Goal: Task Accomplishment & Management: Complete application form

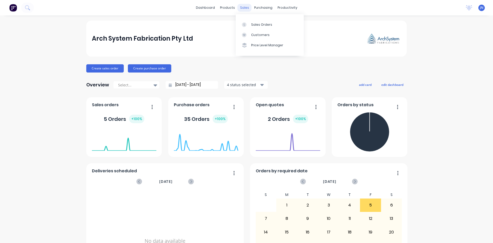
click at [238, 10] on div "sales" at bounding box center [245, 8] width 14 height 8
click at [249, 25] on div at bounding box center [246, 24] width 8 height 5
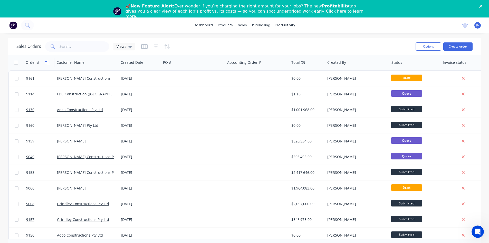
click at [49, 64] on icon "button" at bounding box center [48, 63] width 2 height 4
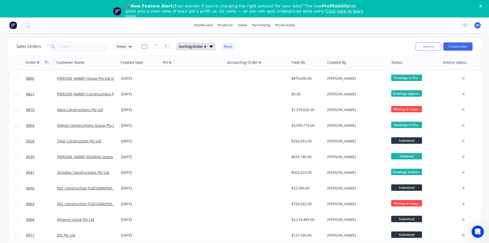
click at [48, 63] on icon "button" at bounding box center [47, 62] width 5 height 4
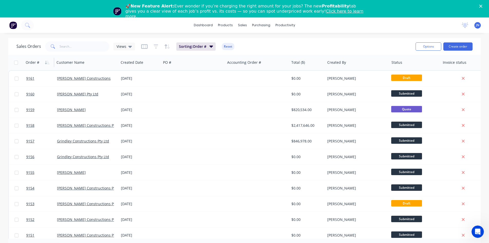
click at [483, 5] on polygon "Close" at bounding box center [480, 6] width 3 height 3
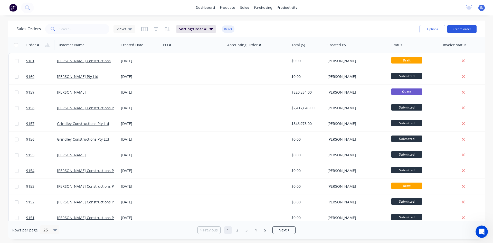
click at [453, 29] on button "Create order" at bounding box center [461, 29] width 29 height 8
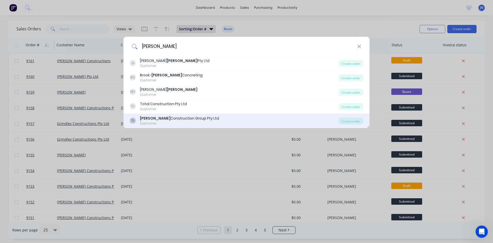
type input "Taylor"
click at [158, 119] on div "Taylor Construction Group Pty Ltd" at bounding box center [179, 118] width 79 height 5
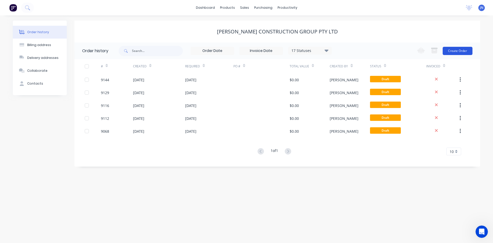
click at [461, 51] on button "Create Order" at bounding box center [458, 51] width 30 height 8
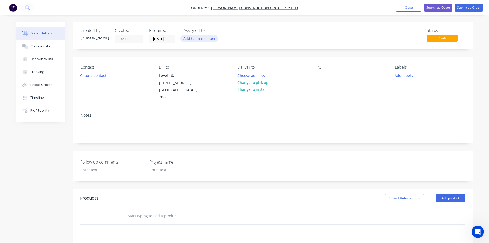
click at [203, 40] on button "Add team member" at bounding box center [200, 38] width 38 height 7
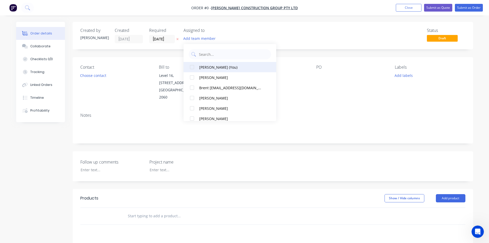
click at [215, 69] on div "Jaryd Nematalla (You)" at bounding box center [231, 66] width 64 height 5
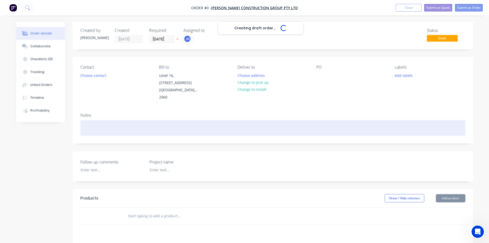
click at [124, 123] on div "Creating draft order... Loading... Order details Collaborate Checklists 0/0 Tra…" at bounding box center [244, 189] width 467 height 334
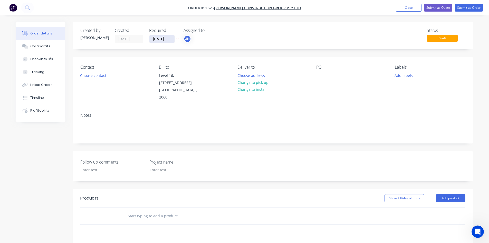
click at [164, 40] on input "02/09/25" at bounding box center [161, 39] width 25 height 8
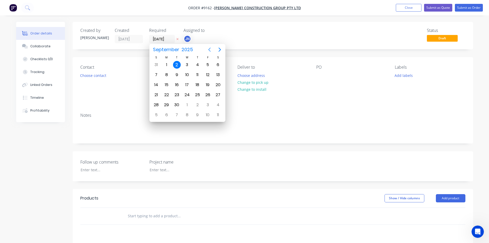
click at [210, 49] on icon "Previous page" at bounding box center [209, 49] width 6 height 6
click at [197, 95] on div "21" at bounding box center [198, 95] width 8 height 8
type input "21/08/25"
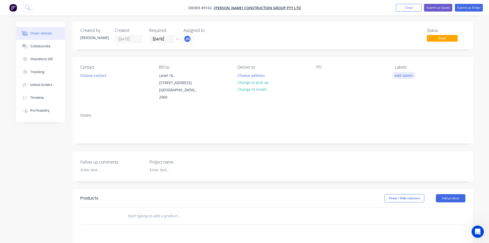
click at [408, 76] on button "Add labels" at bounding box center [404, 75] width 24 height 7
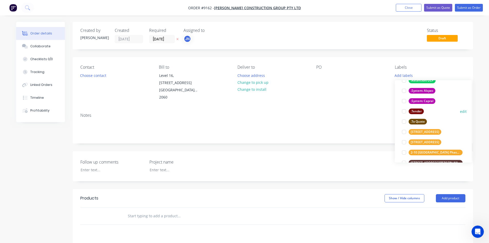
scroll to position [103, 0]
click at [404, 122] on div at bounding box center [404, 121] width 10 height 10
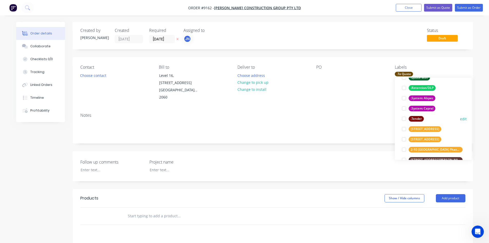
click at [404, 118] on div at bounding box center [404, 119] width 10 height 10
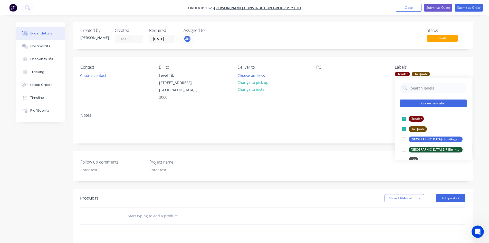
click at [427, 102] on button "Create new label" at bounding box center [433, 103] width 67 height 8
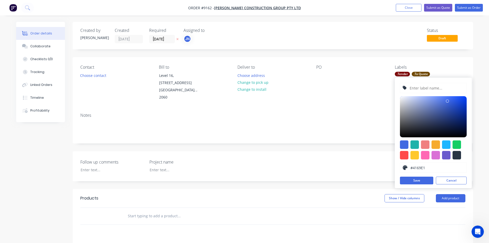
click at [434, 87] on input "text" at bounding box center [436, 88] width 55 height 10
type input "RH Gallery, 19027 Bay Street Double Bay"
click at [420, 181] on button "Save" at bounding box center [416, 180] width 33 height 8
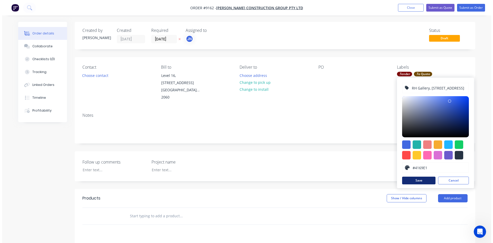
scroll to position [0, 0]
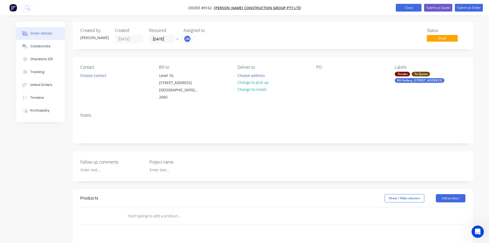
click at [411, 8] on button "Close" at bounding box center [409, 8] width 26 height 8
